Goal: Find specific page/section: Find specific page/section

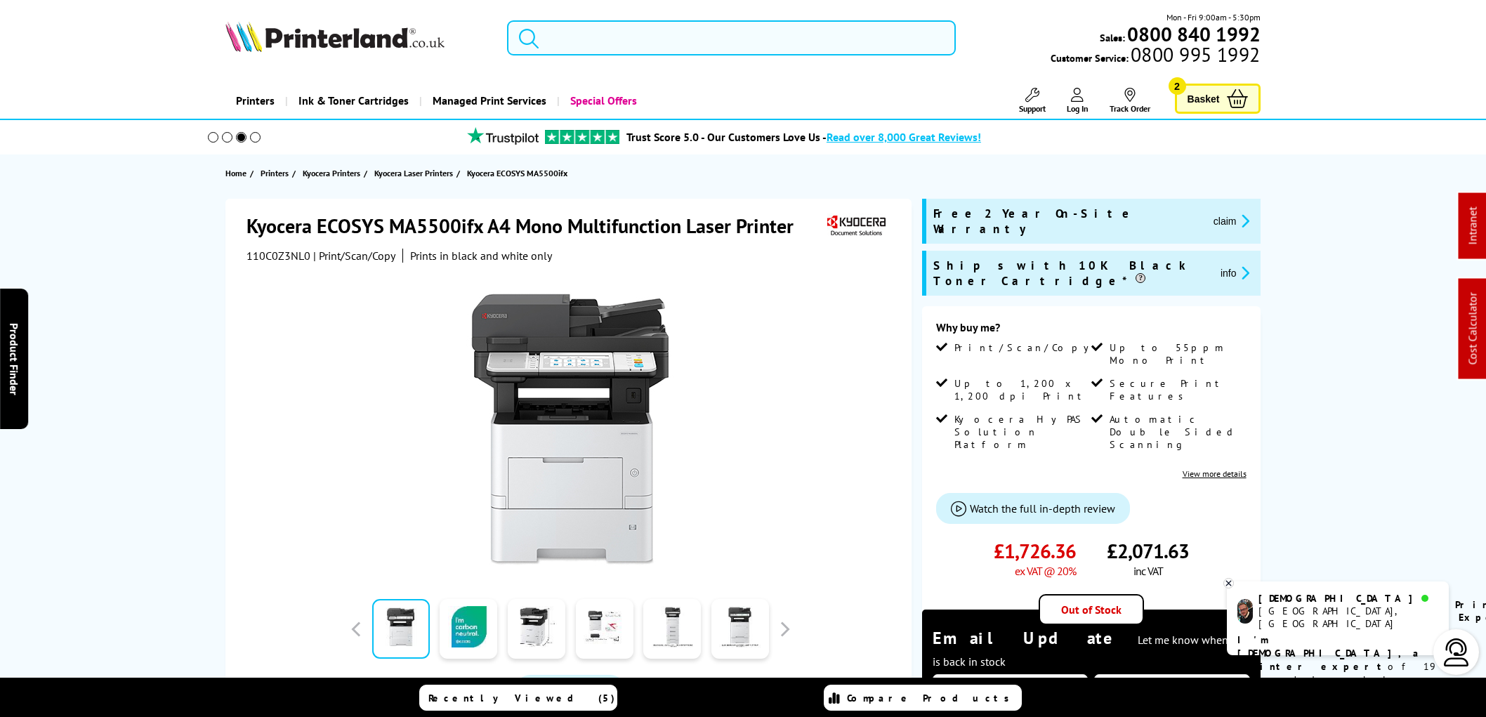
click at [576, 41] on input "search" at bounding box center [731, 37] width 449 height 35
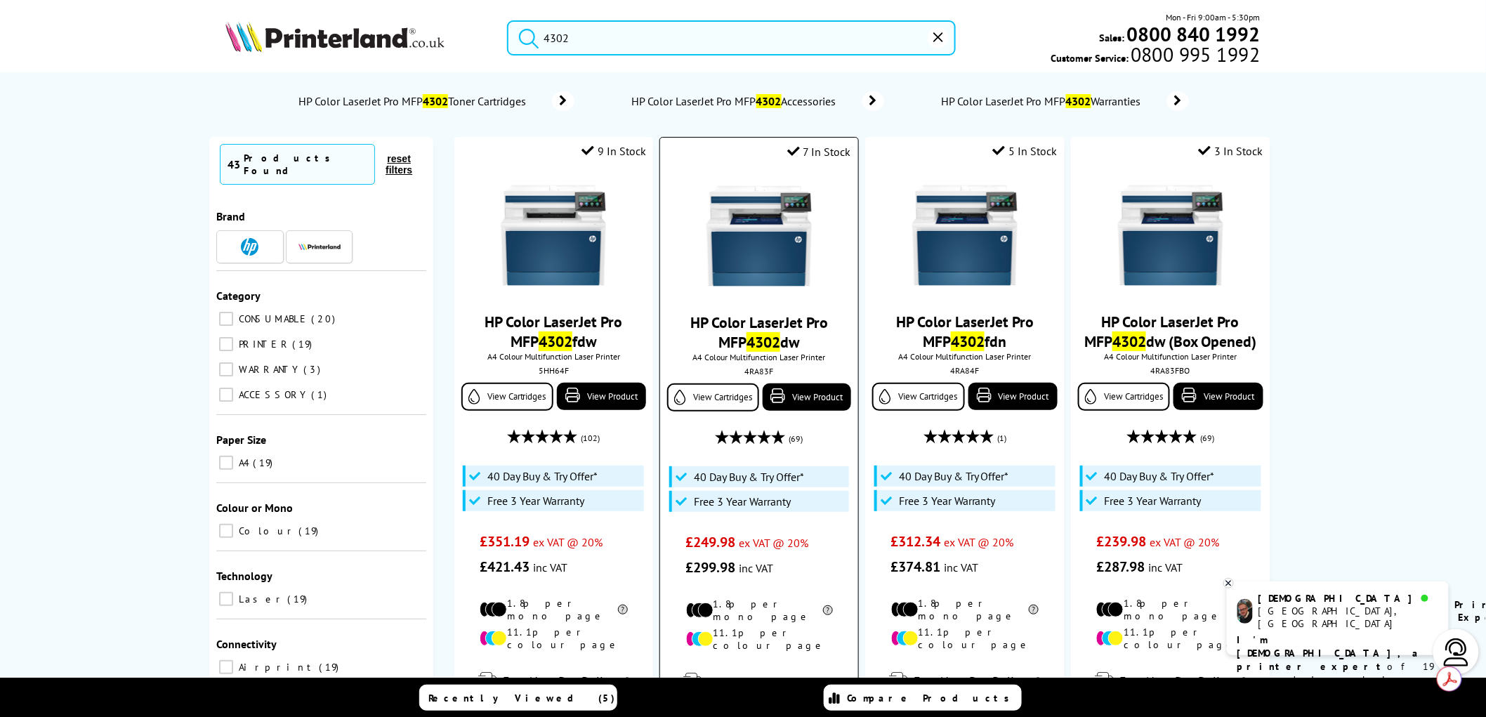
type input "4302"
click at [766, 244] on img at bounding box center [758, 235] width 105 height 105
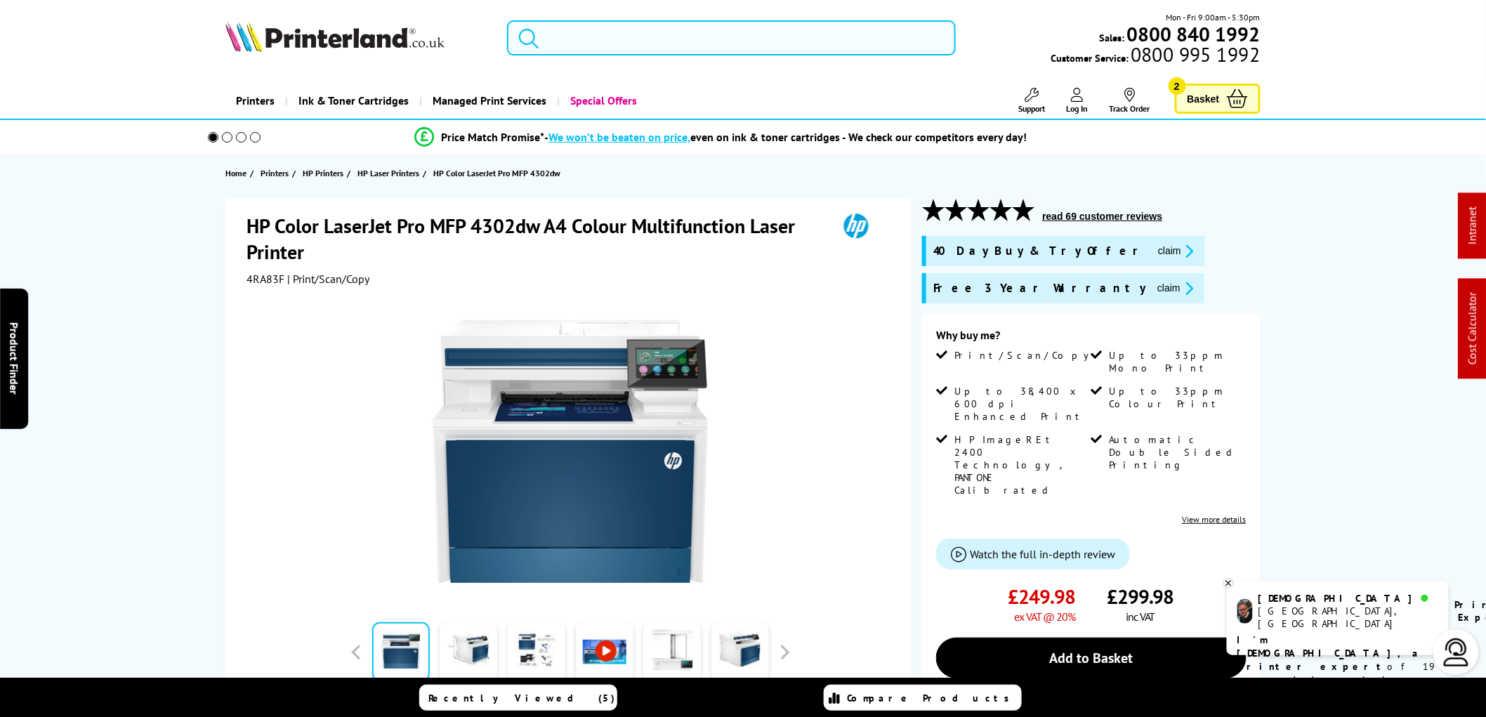
click at [567, 42] on input "search" at bounding box center [731, 37] width 449 height 35
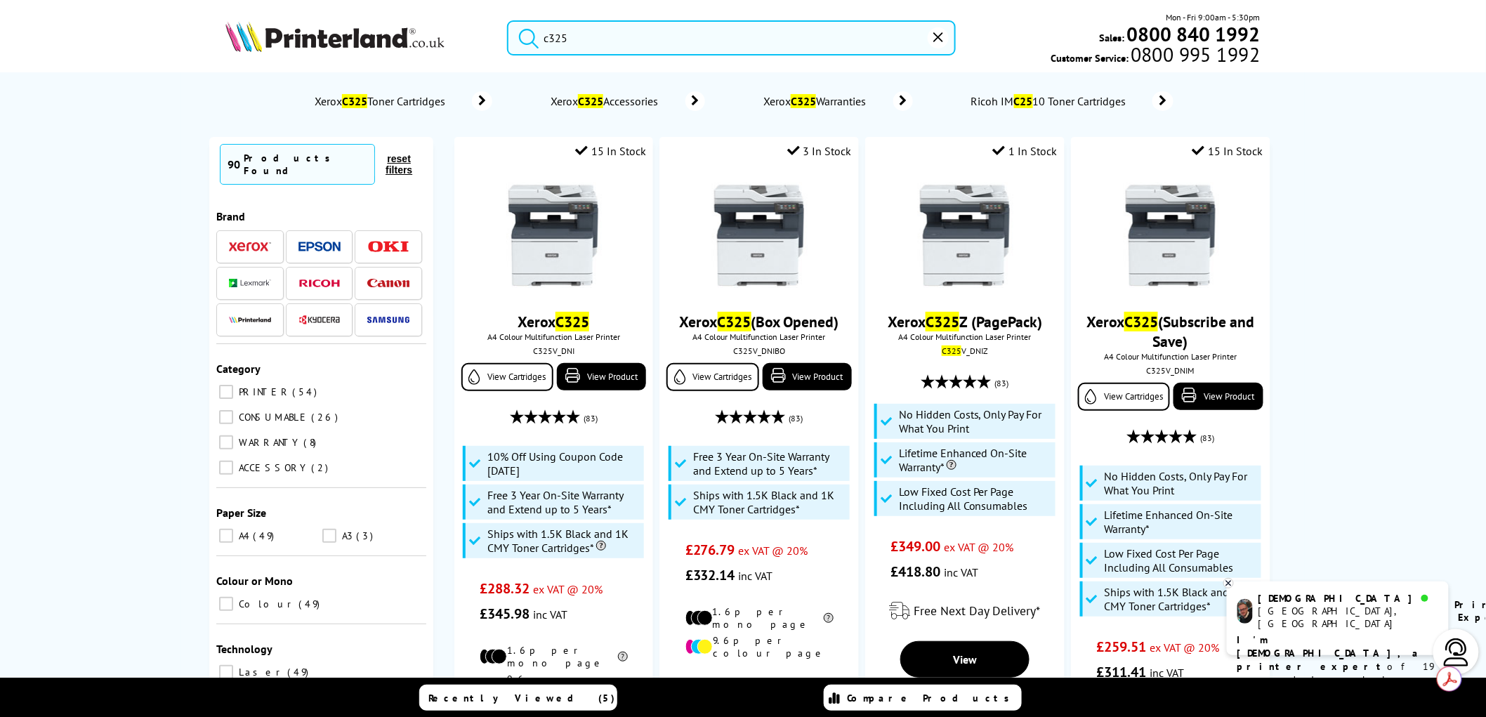
drag, startPoint x: 640, startPoint y: 38, endPoint x: 496, endPoint y: 44, distance: 144.1
click at [496, 44] on div "c325" at bounding box center [722, 37] width 466 height 35
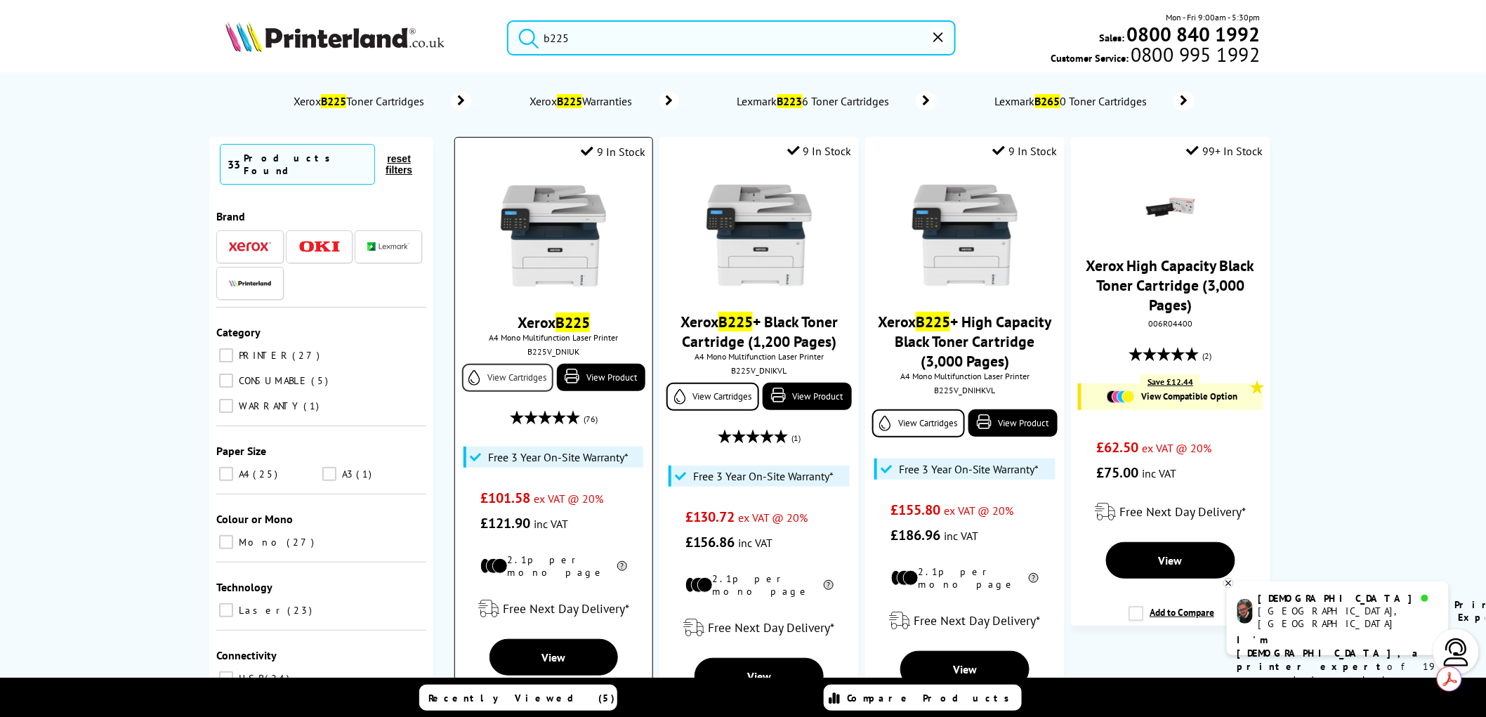
type input "b225"
click at [520, 383] on link "View Cartridges" at bounding box center [507, 378] width 91 height 28
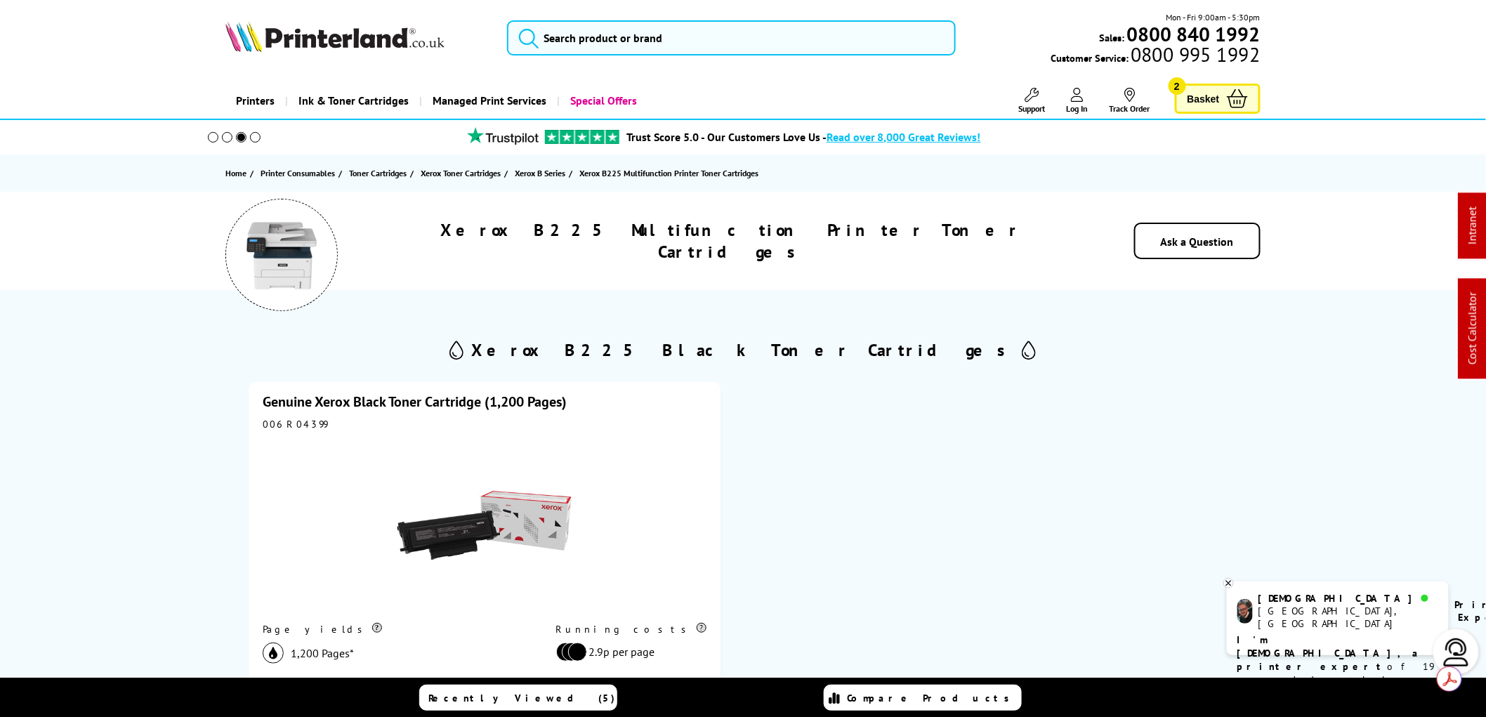
click at [318, 44] on img at bounding box center [334, 36] width 219 height 31
